Goal: Find specific page/section: Find specific page/section

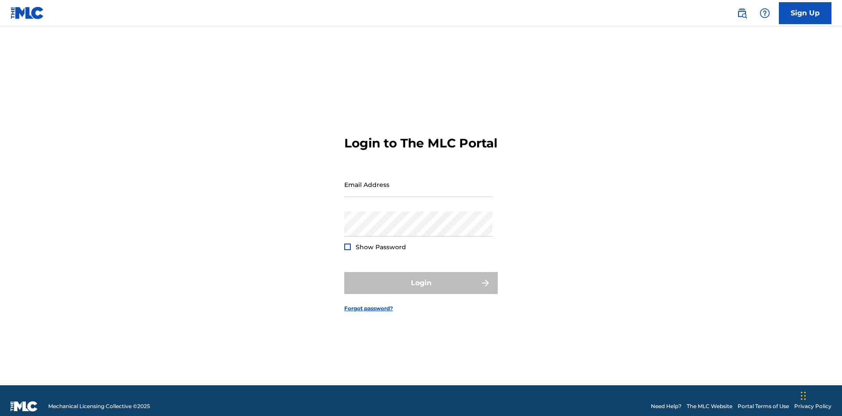
scroll to position [11, 0]
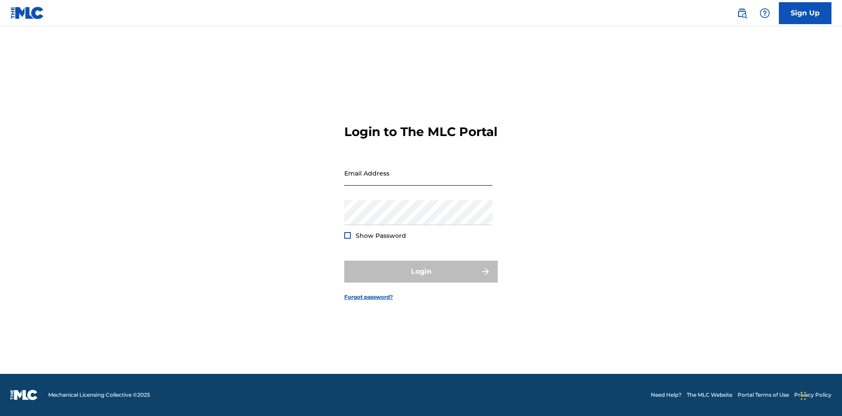
click at [418, 180] on input "Email Address" at bounding box center [418, 173] width 148 height 25
type input "69e1f26e-4564-4e64-8294-61e17a032b43@mailslurp.com"
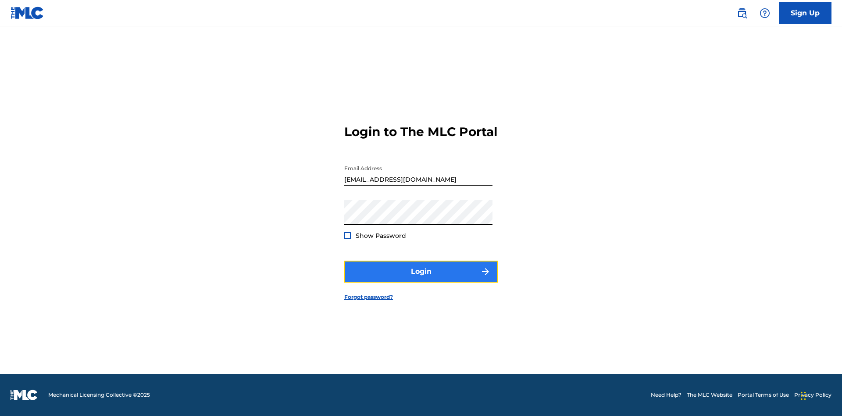
click at [421, 279] on button "Login" at bounding box center [421, 272] width 154 height 22
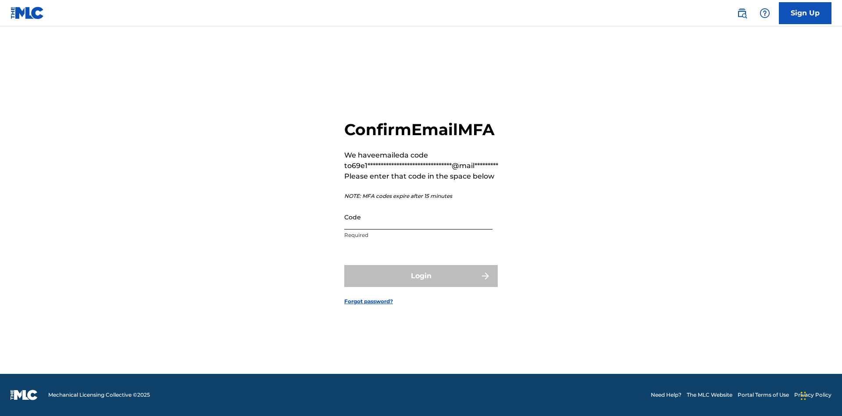
click at [418, 217] on input "Code" at bounding box center [418, 216] width 148 height 25
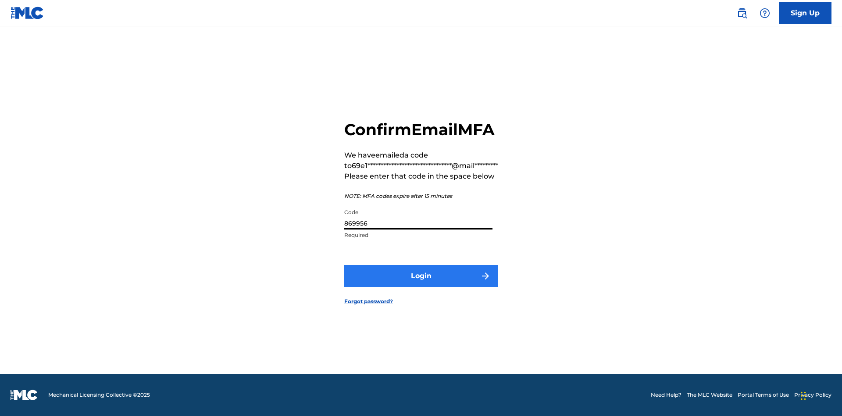
type input "869956"
click at [421, 275] on button "Login" at bounding box center [421, 276] width 154 height 22
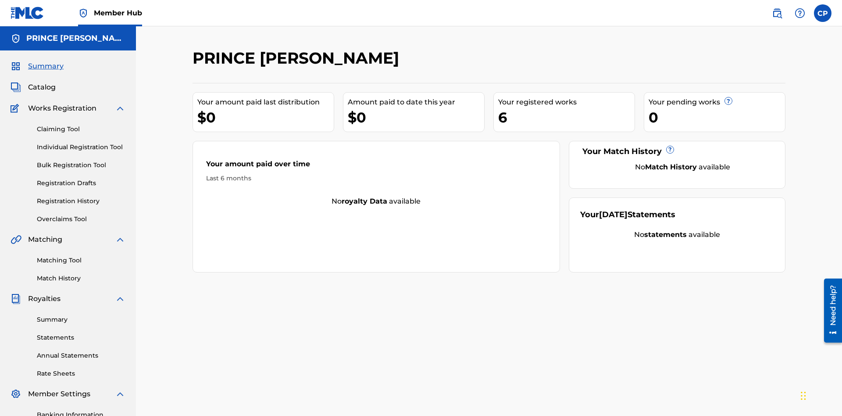
scroll to position [29, 0]
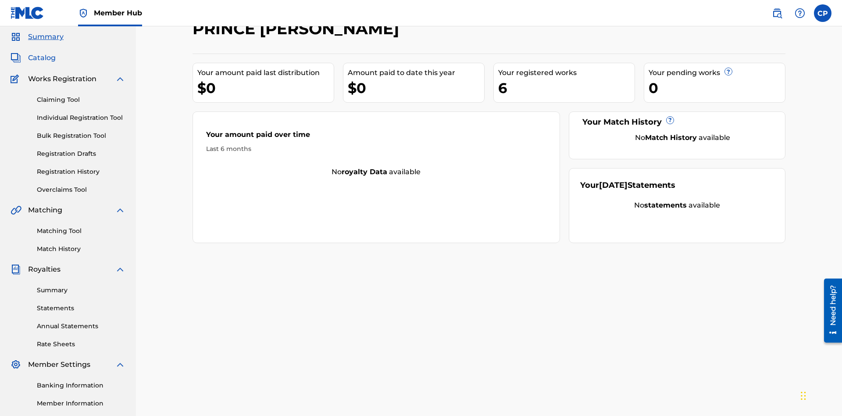
click at [42, 58] on span "Catalog" at bounding box center [42, 58] width 28 height 11
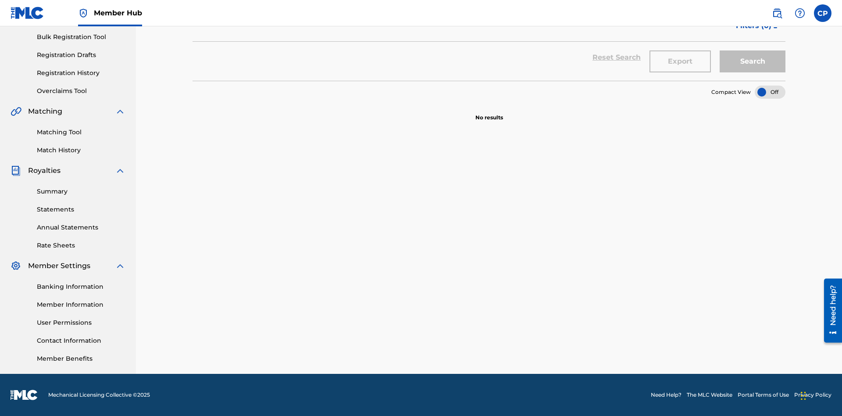
scroll to position [35, 0]
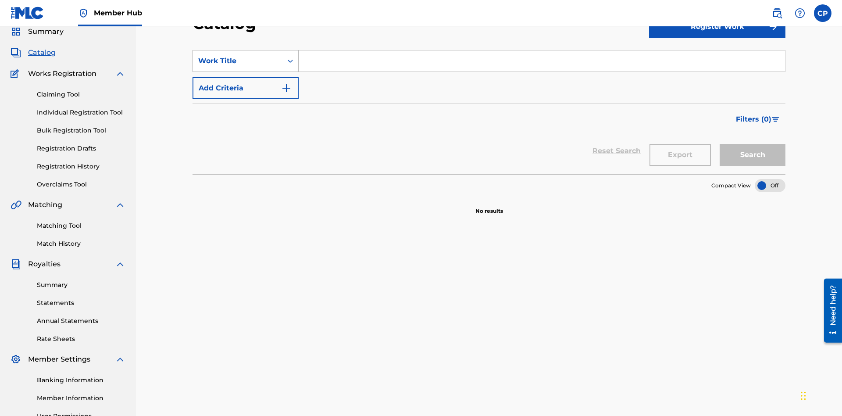
click at [238, 61] on div "Work Title" at bounding box center [237, 61] width 79 height 11
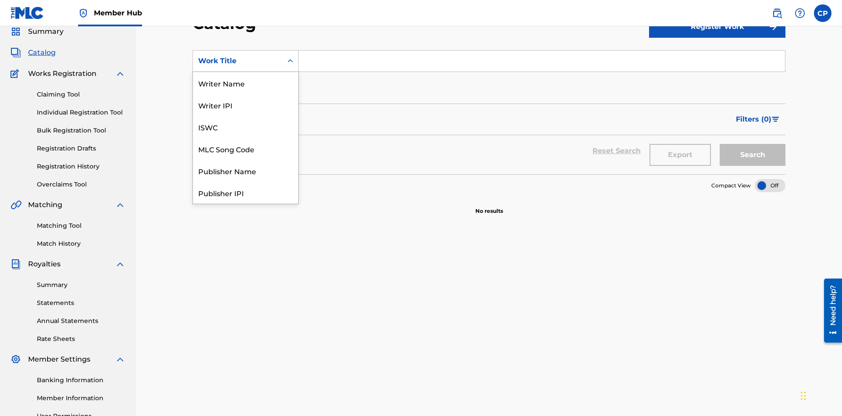
scroll to position [132, 0]
click at [246, 193] on div "Work Title" at bounding box center [245, 193] width 105 height 22
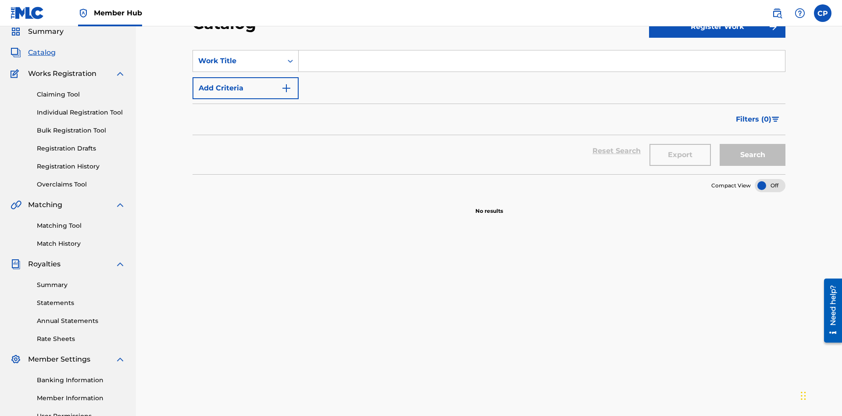
scroll to position [32, 0]
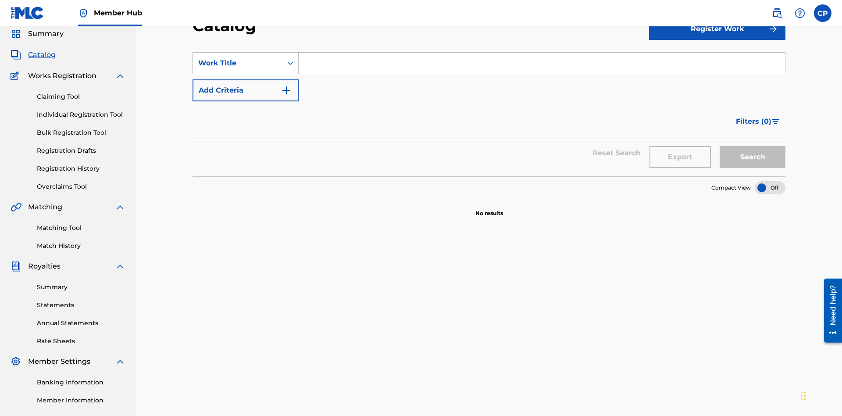
click at [542, 63] on input "Search Form" at bounding box center [542, 63] width 486 height 21
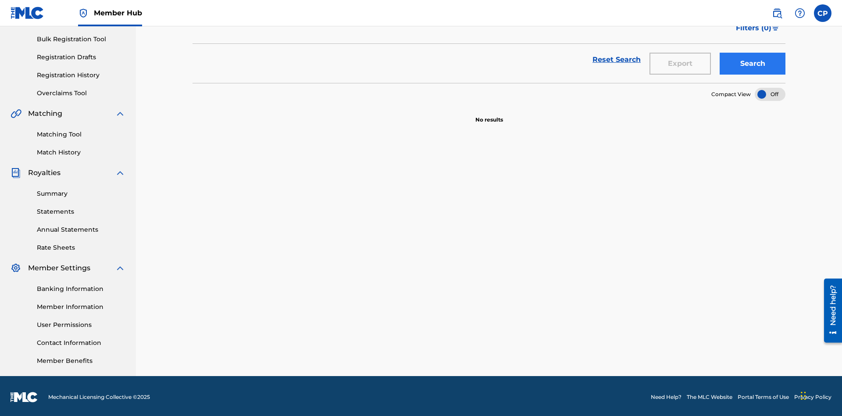
type input "HELLO"
click at [753, 64] on button "Search" at bounding box center [753, 64] width 66 height 22
